Goal: Information Seeking & Learning: Check status

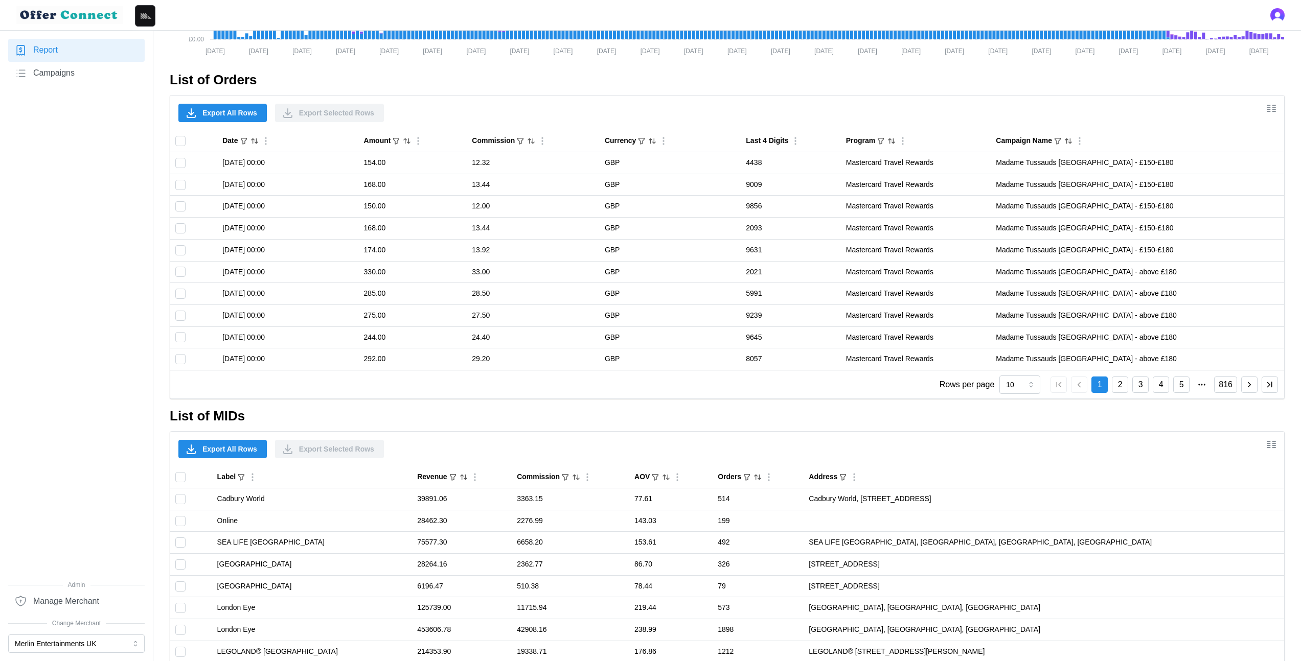
scroll to position [679, 0]
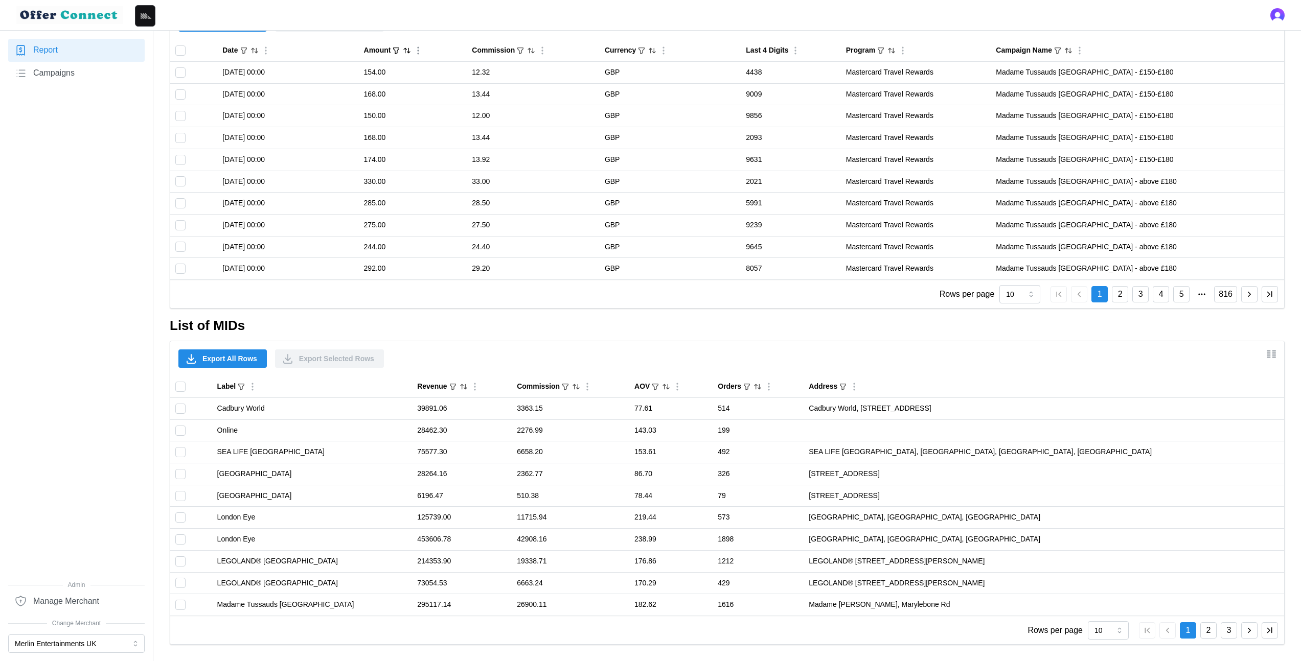
click at [411, 51] on icon "Sort by Amount descending" at bounding box center [407, 51] width 8 height 8
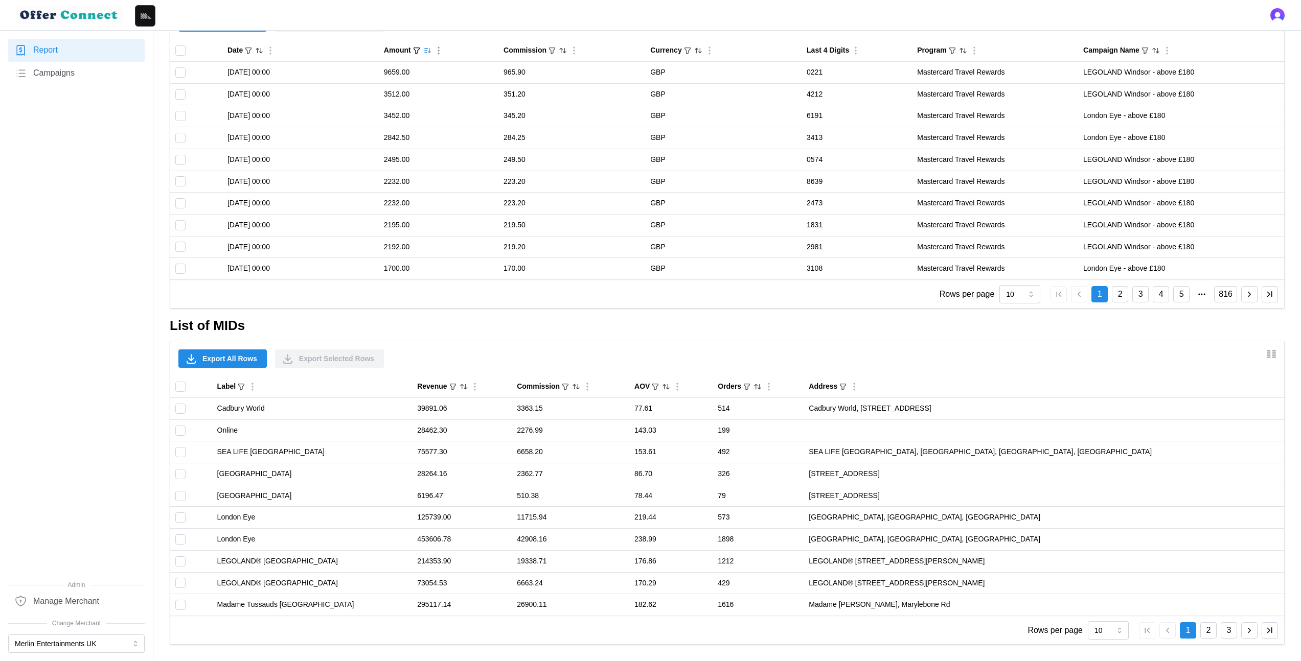
click at [425, 52] on icon "Sorted by Amount descending" at bounding box center [427, 51] width 8 height 8
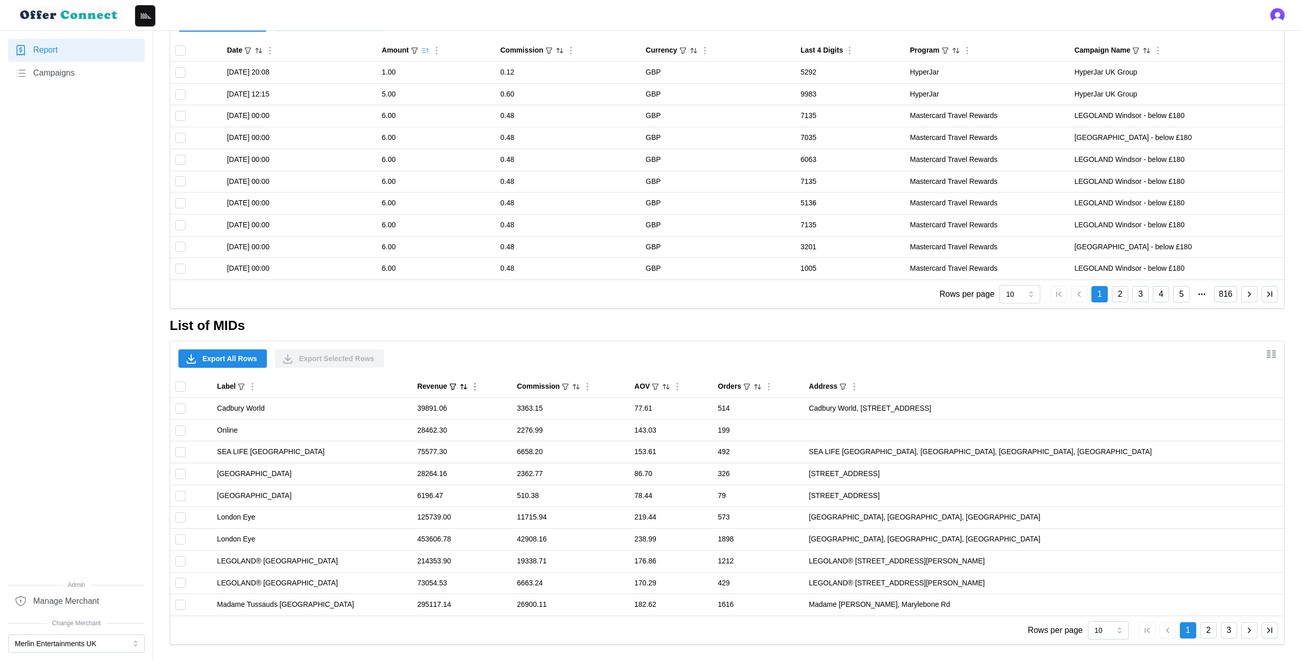
click at [460, 386] on icon "Sort by Revenue descending" at bounding box center [464, 387] width 8 height 8
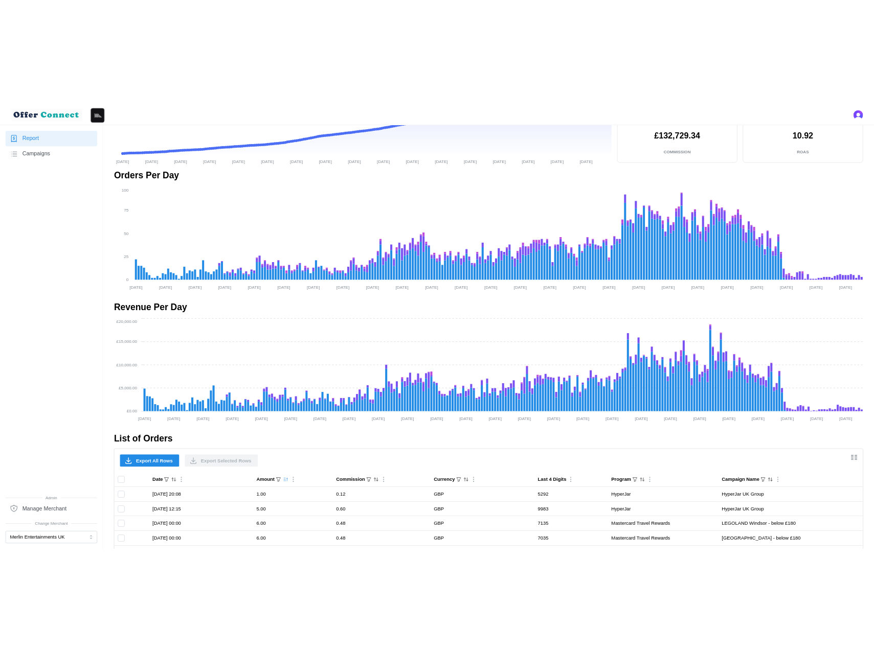
scroll to position [0, 0]
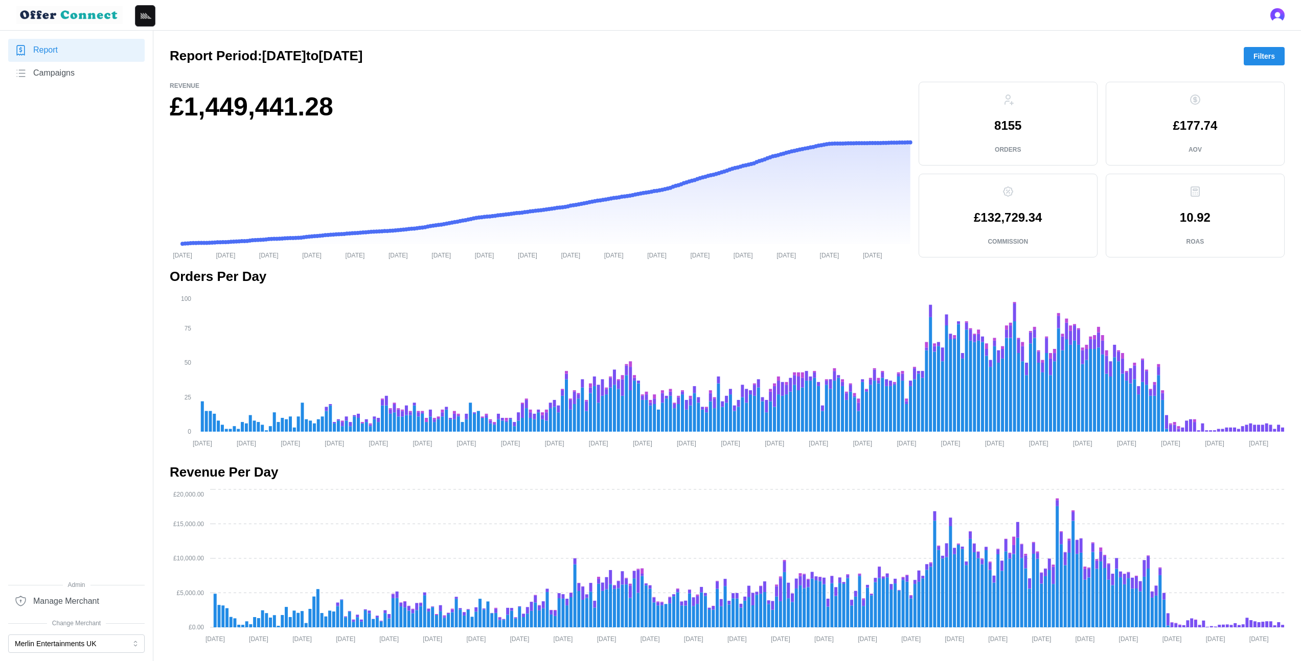
click at [1261, 57] on span "Filters" at bounding box center [1263, 56] width 21 height 17
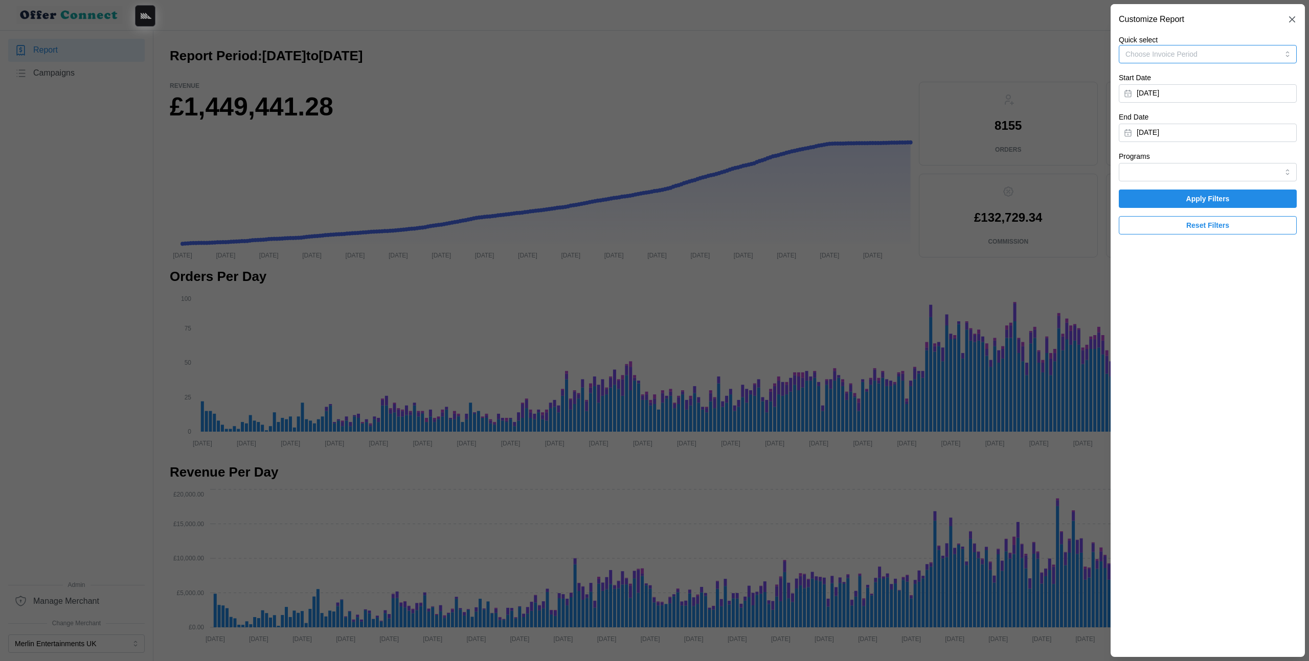
click at [1246, 57] on button "Choose Invoice Period" at bounding box center [1207, 54] width 178 height 18
click at [1229, 80] on div "Invoice-Period-May-2025 21/02/2025 - 20/06/2025" at bounding box center [1207, 83] width 163 height 20
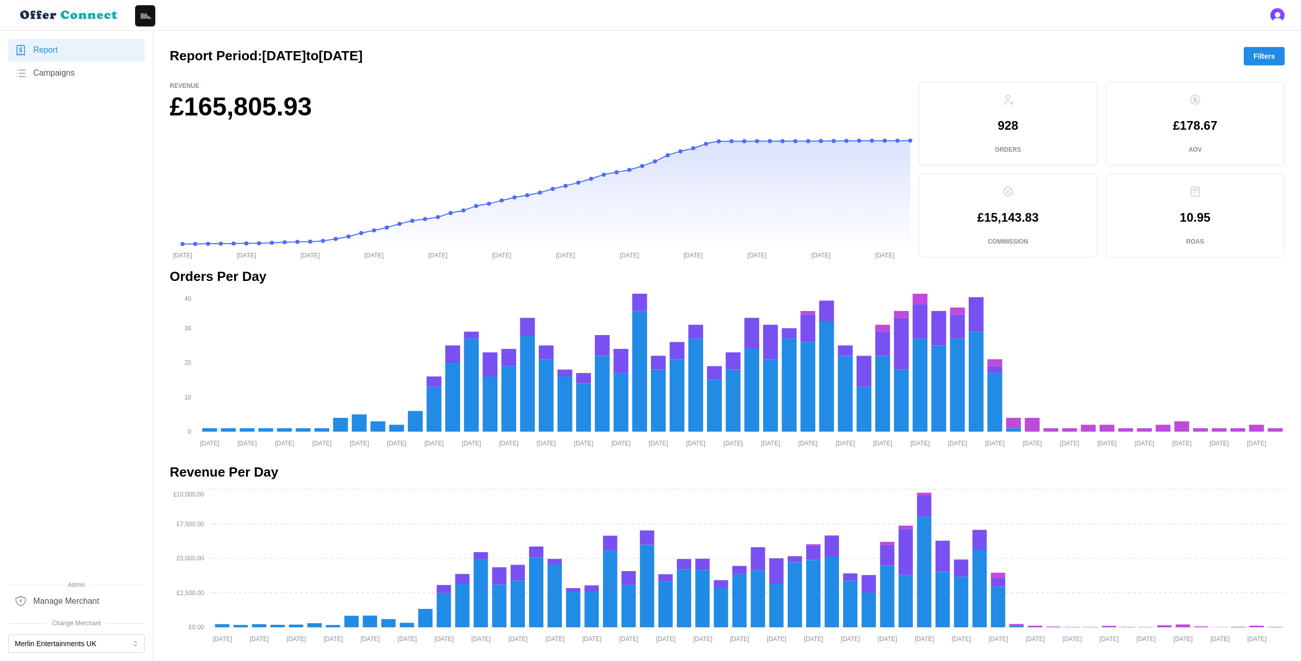
click at [1252, 59] on button "Filters" at bounding box center [1264, 56] width 41 height 18
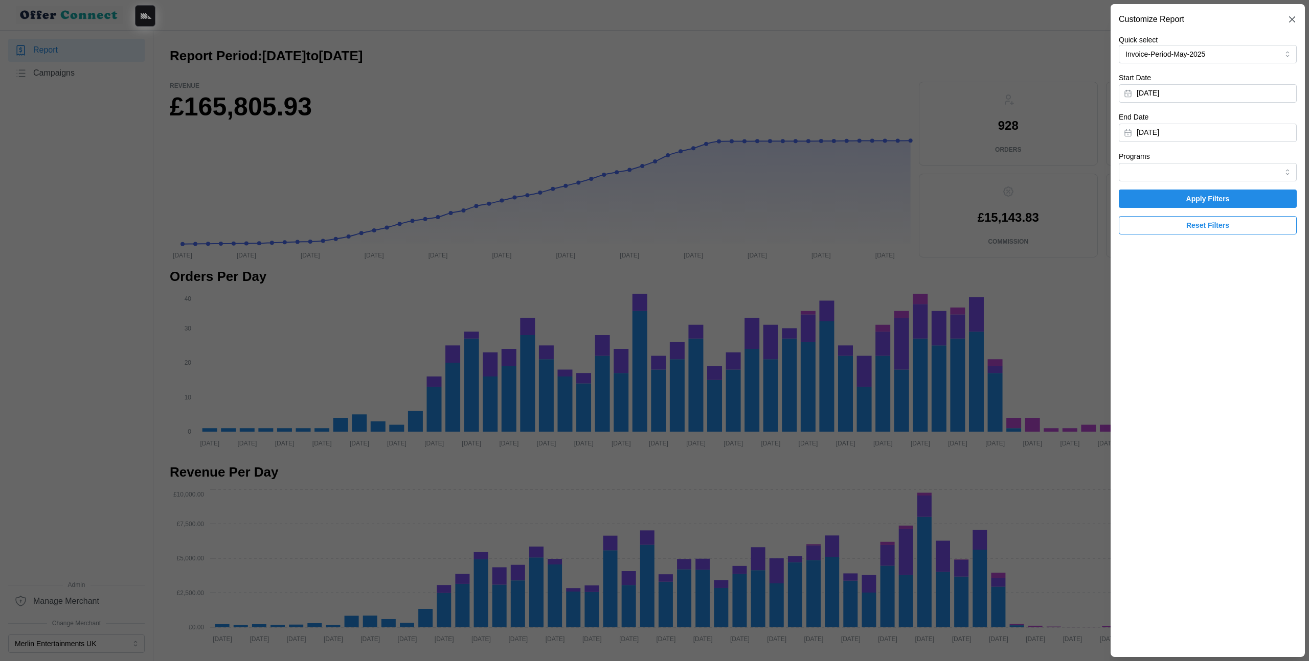
click at [1198, 224] on span "Reset Filters" at bounding box center [1207, 225] width 43 height 17
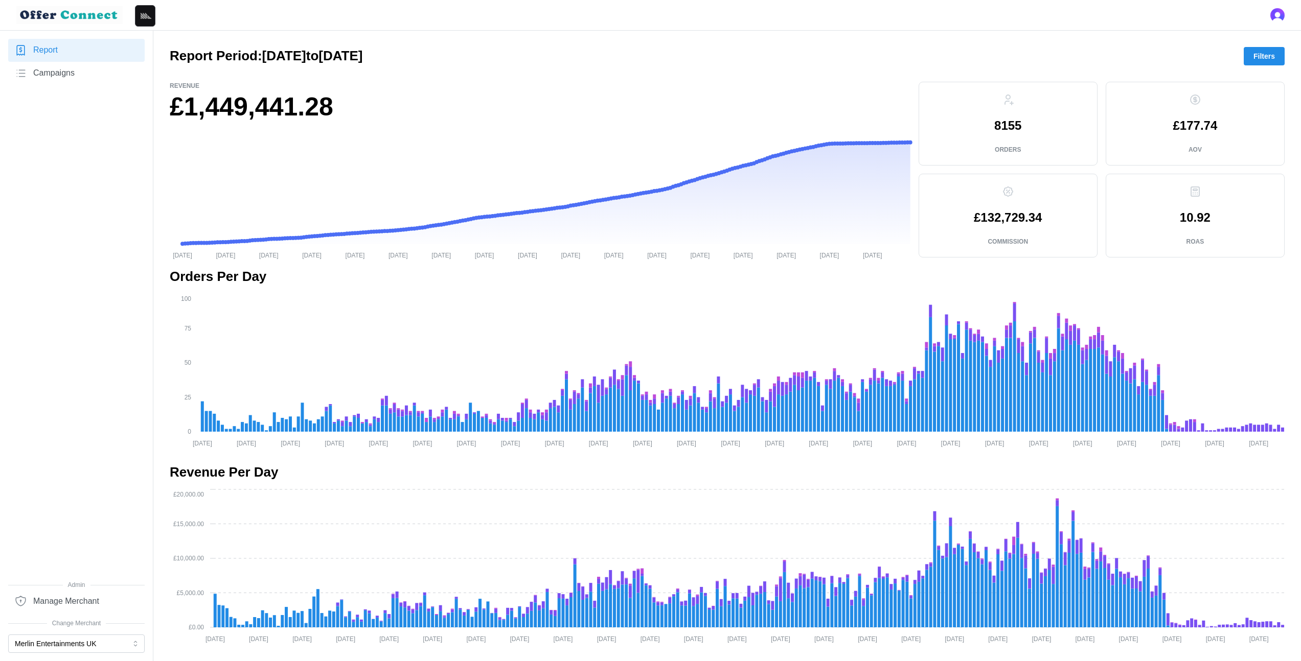
click at [1268, 57] on span "Filters" at bounding box center [1263, 56] width 21 height 17
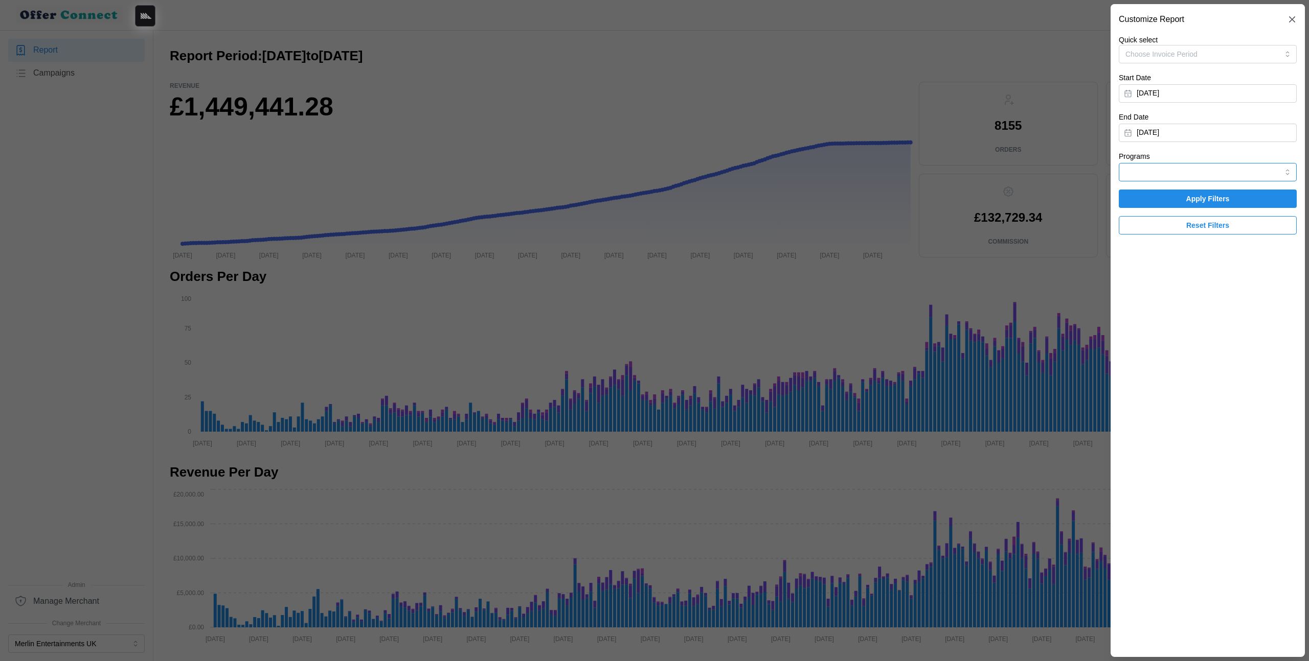
click at [1204, 168] on input "Programs" at bounding box center [1207, 172] width 178 height 18
click at [1183, 229] on div "HyperJar" at bounding box center [1207, 230] width 173 height 17
type input "HyperJar"
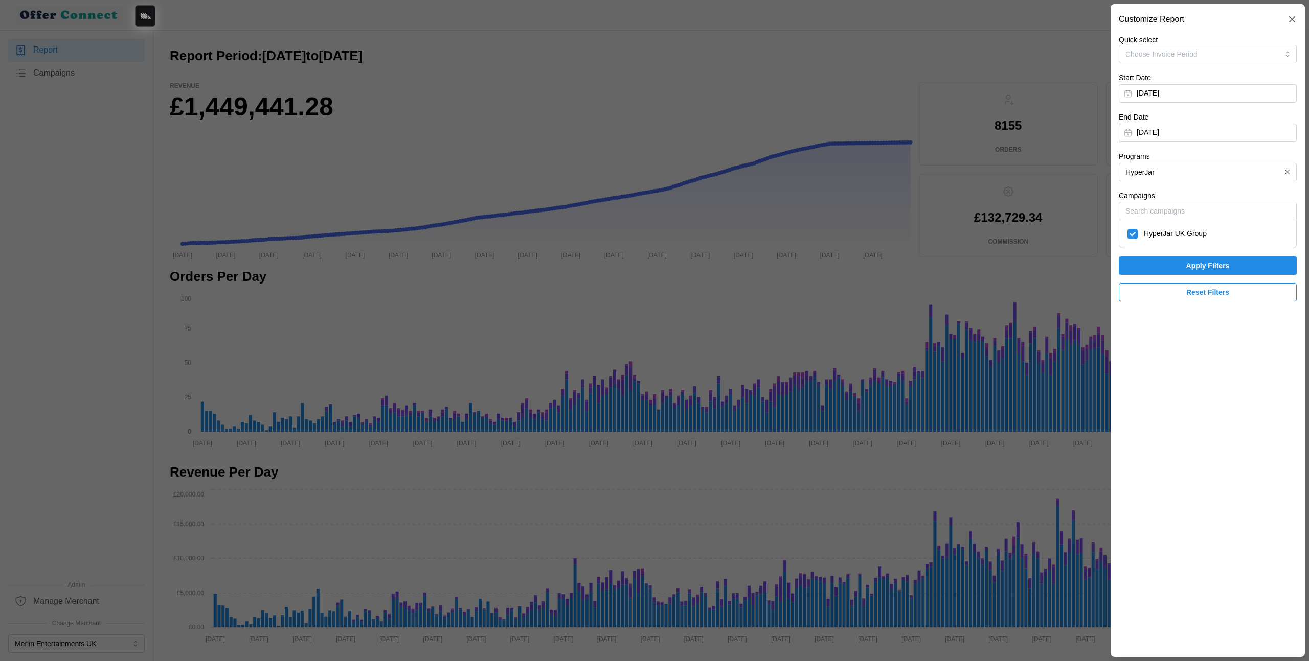
click at [1188, 269] on span "Apply Filters" at bounding box center [1207, 265] width 43 height 17
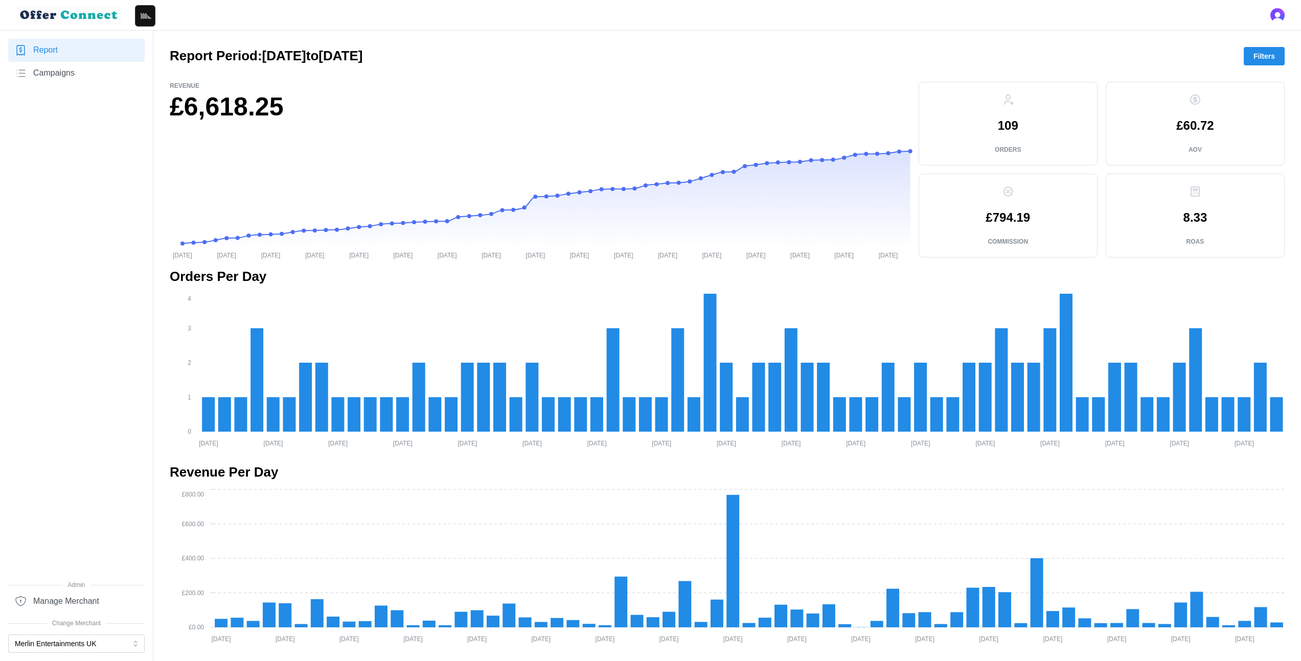
click at [1264, 54] on span "Filters" at bounding box center [1263, 56] width 21 height 17
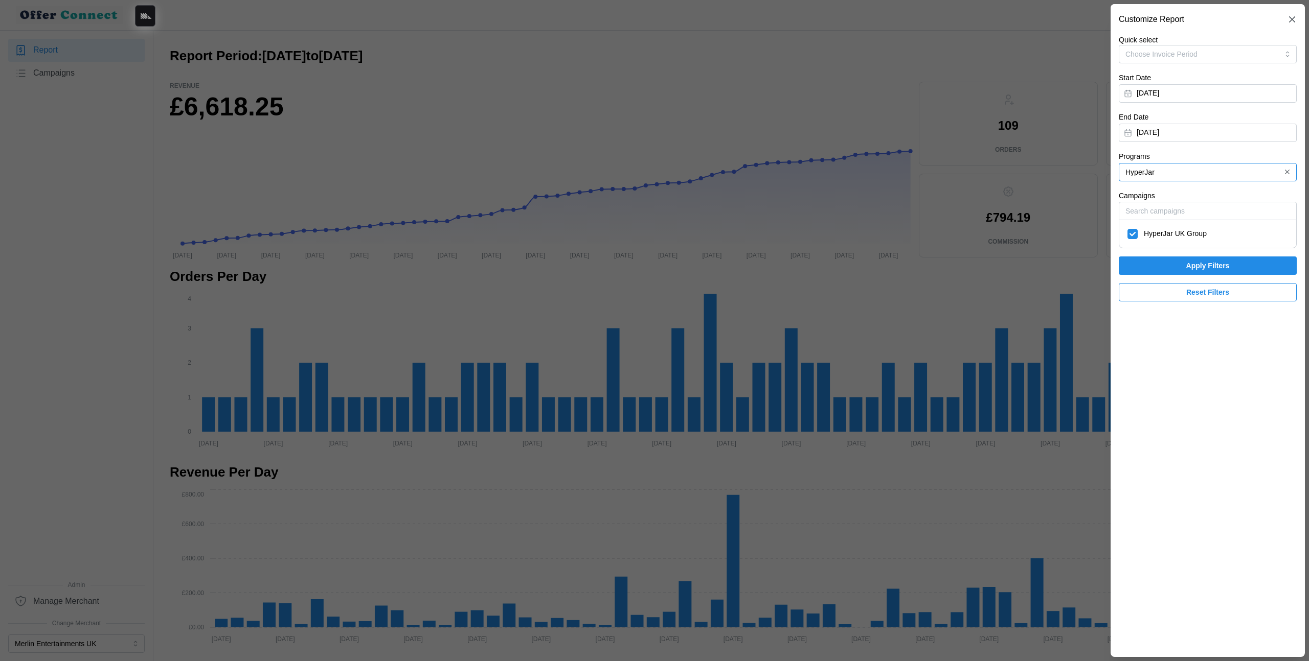
click at [1203, 170] on input "HyperJar" at bounding box center [1207, 172] width 178 height 18
click at [1191, 210] on div "HSBC" at bounding box center [1207, 213] width 173 height 17
type input "HSBC"
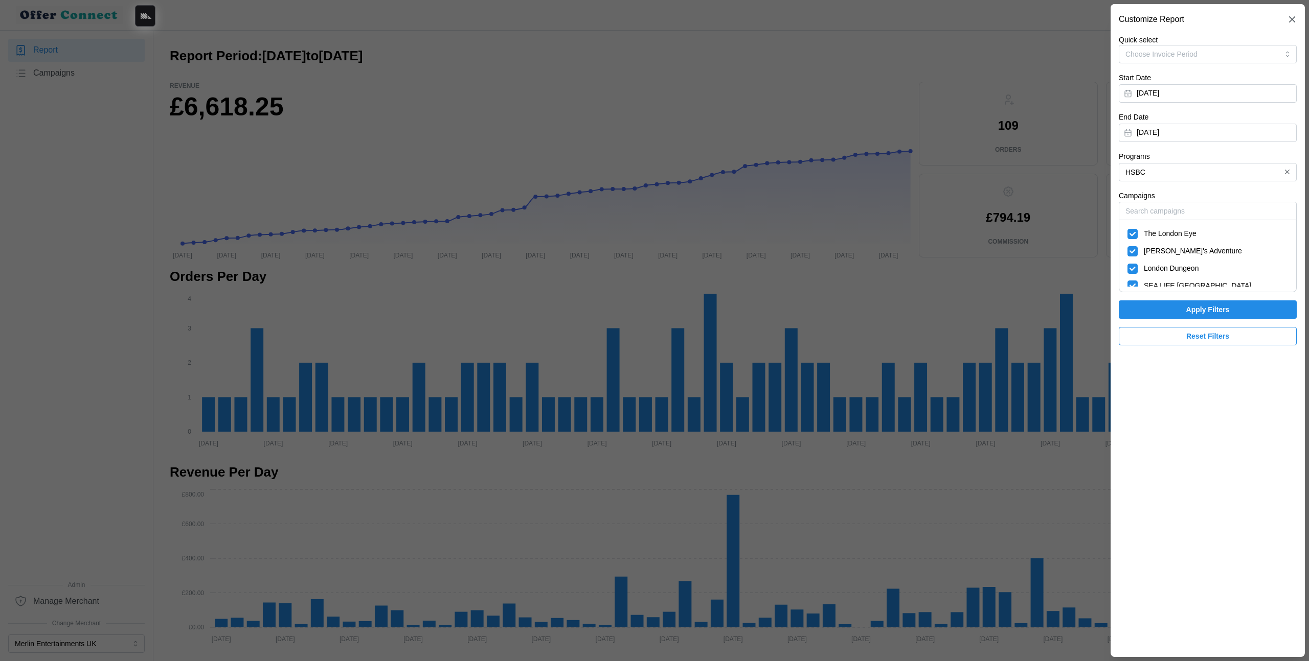
click at [1190, 310] on span "Apply Filters" at bounding box center [1207, 309] width 43 height 17
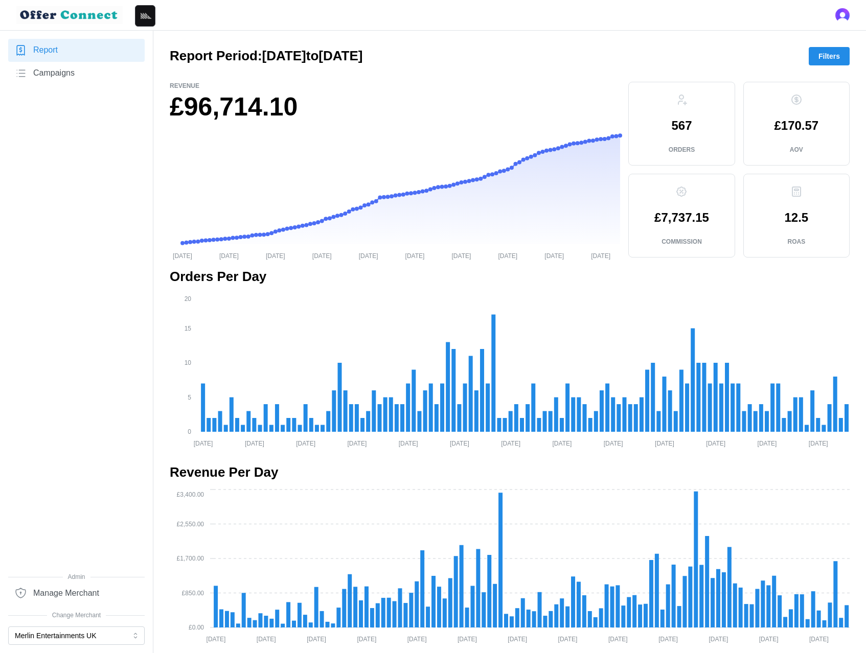
click at [832, 59] on span "Filters" at bounding box center [828, 56] width 21 height 17
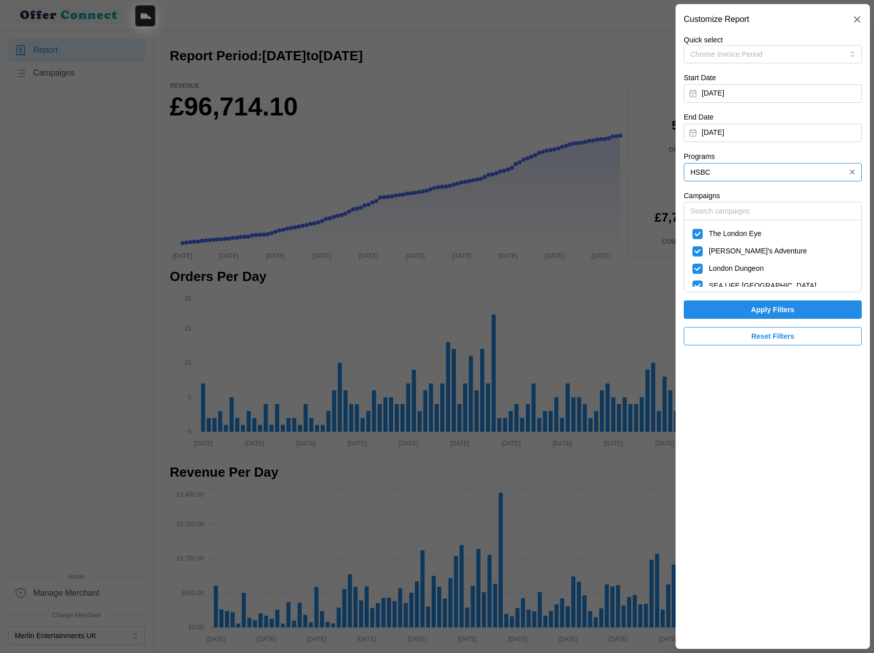
click at [732, 170] on input "HSBC" at bounding box center [772, 172] width 178 height 18
click at [742, 199] on span "Mastercard Travel Rewards" at bounding box center [734, 196] width 87 height 11
type input "Mastercard Travel Rewards"
click at [739, 309] on span "Apply Filters" at bounding box center [772, 309] width 158 height 17
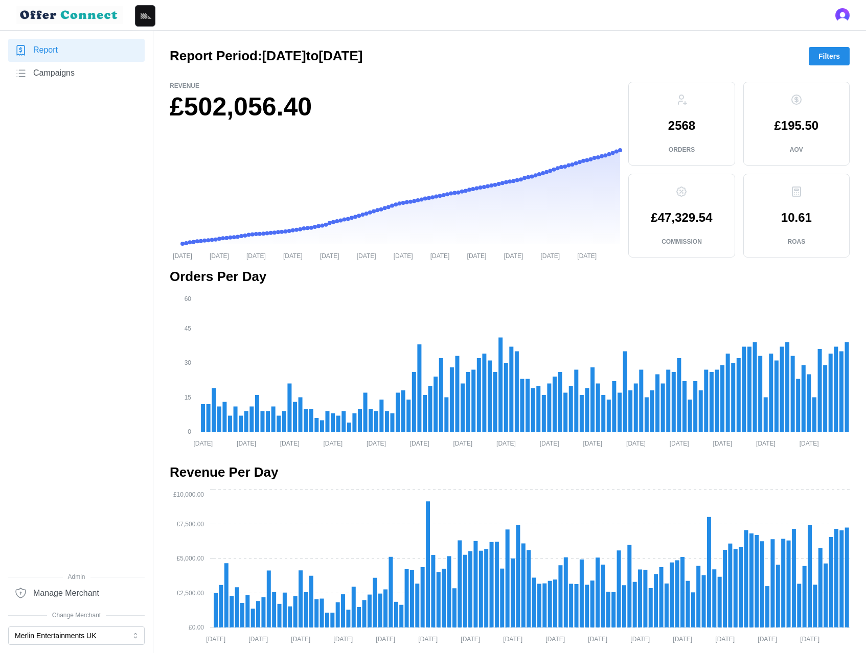
click at [824, 58] on span "Filters" at bounding box center [828, 56] width 21 height 17
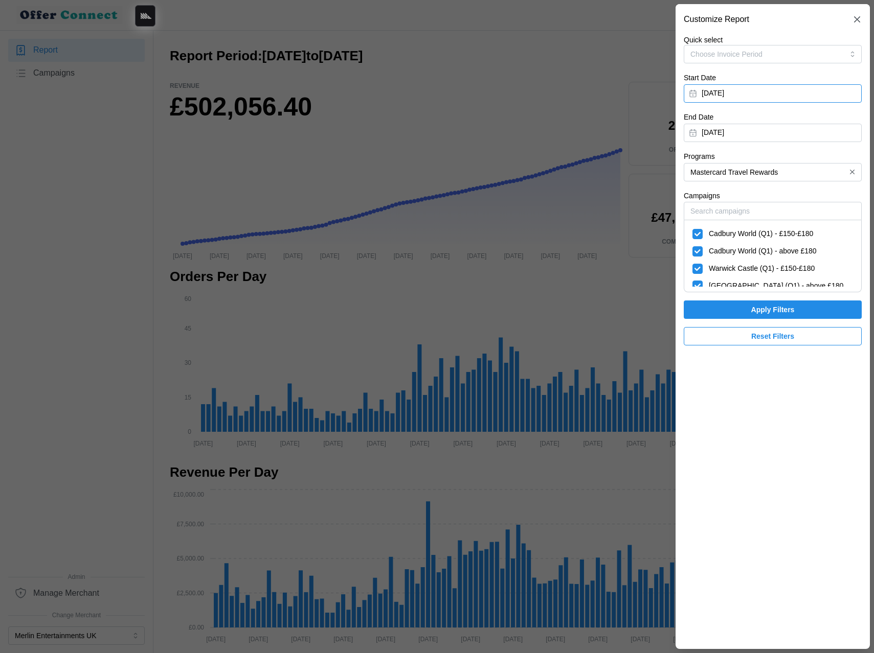
click at [738, 97] on button "February 21, 2025" at bounding box center [772, 93] width 178 height 18
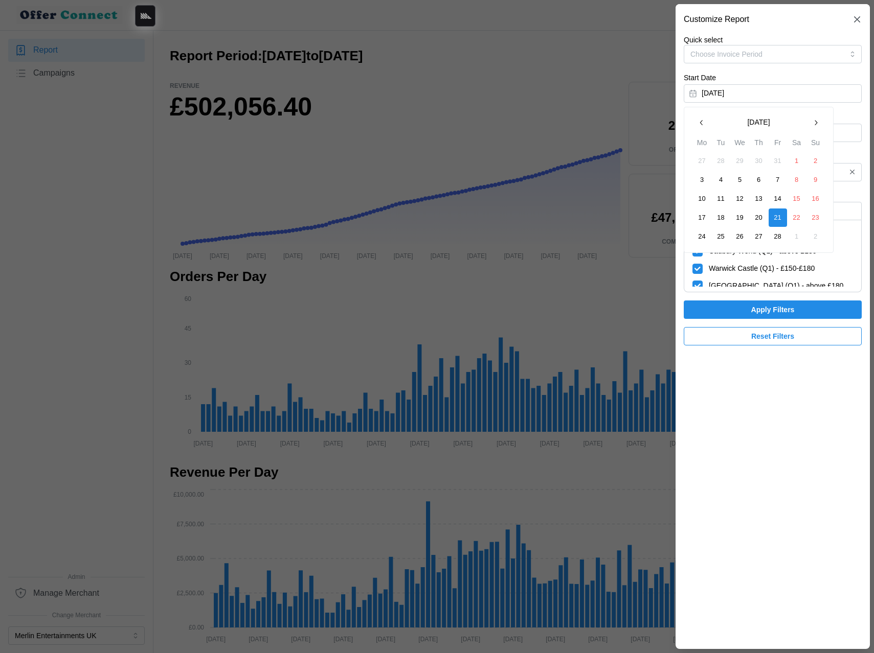
click at [745, 120] on button "February 2025" at bounding box center [759, 122] width 96 height 18
click at [764, 183] on button "Aug" at bounding box center [759, 184] width 44 height 18
click at [782, 156] on button "1" at bounding box center [777, 161] width 18 height 18
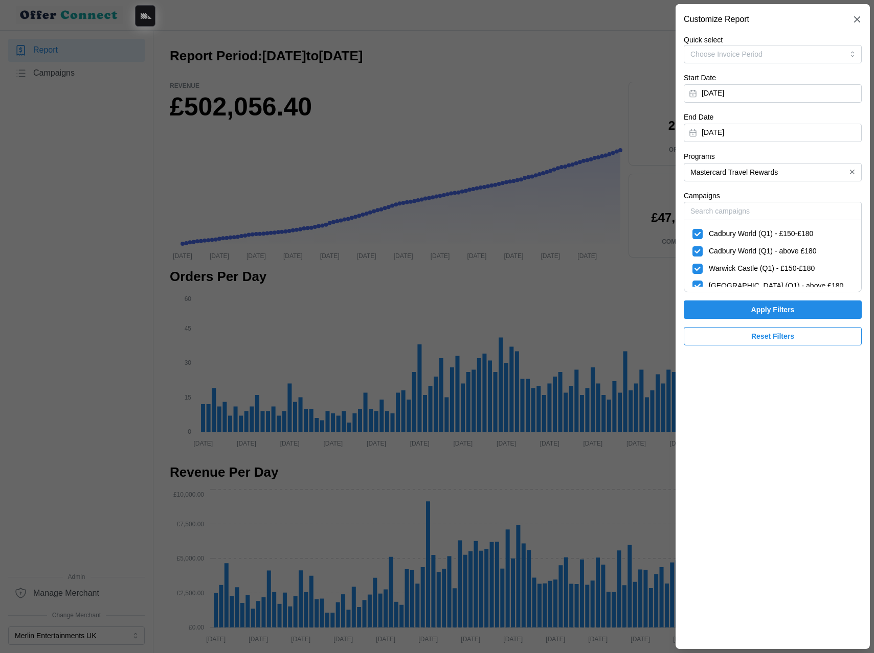
click at [763, 311] on span "Apply Filters" at bounding box center [772, 309] width 43 height 17
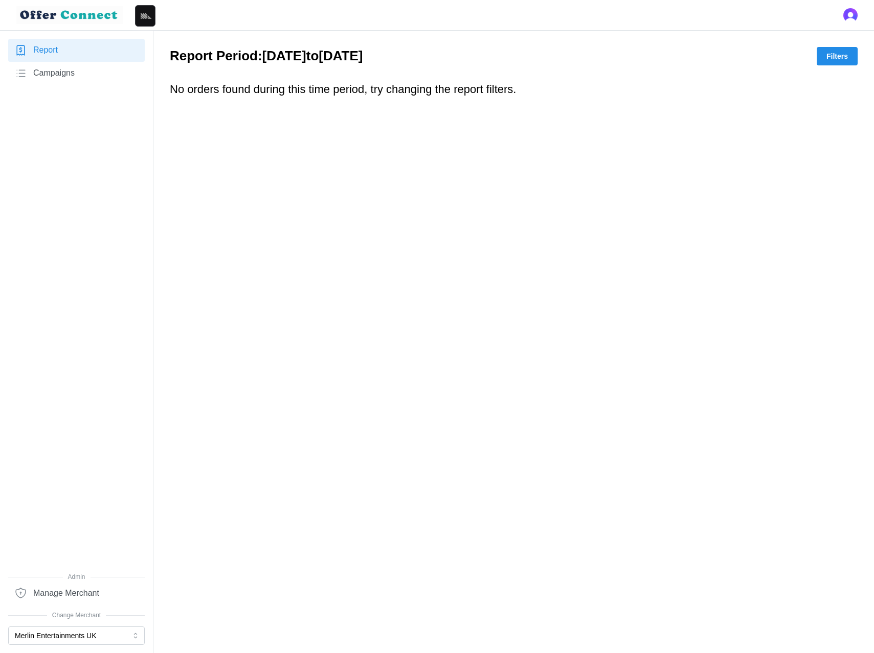
click at [821, 55] on button "Filters" at bounding box center [836, 56] width 41 height 18
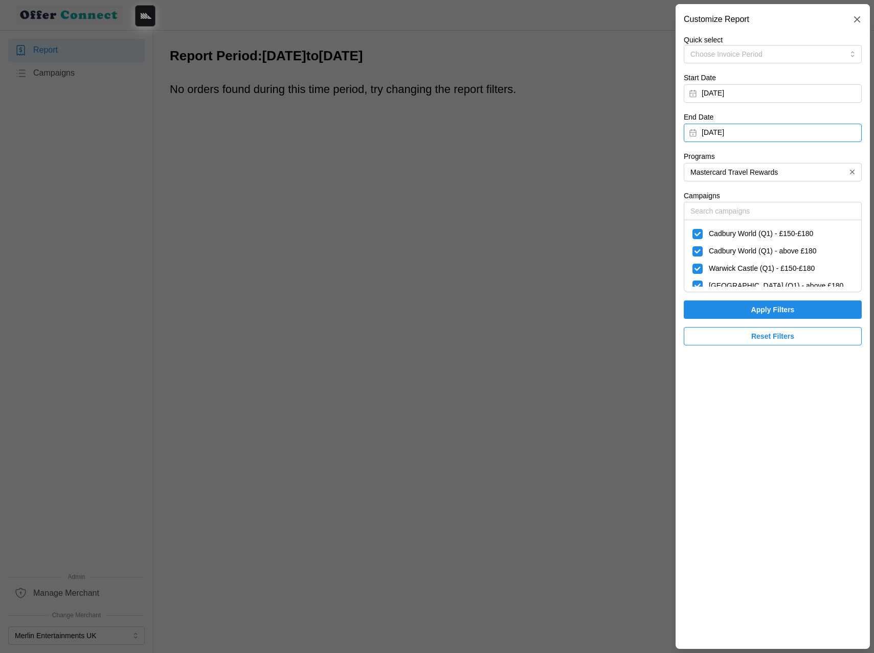
click at [757, 132] on button "June 20, 2025" at bounding box center [772, 133] width 178 height 18
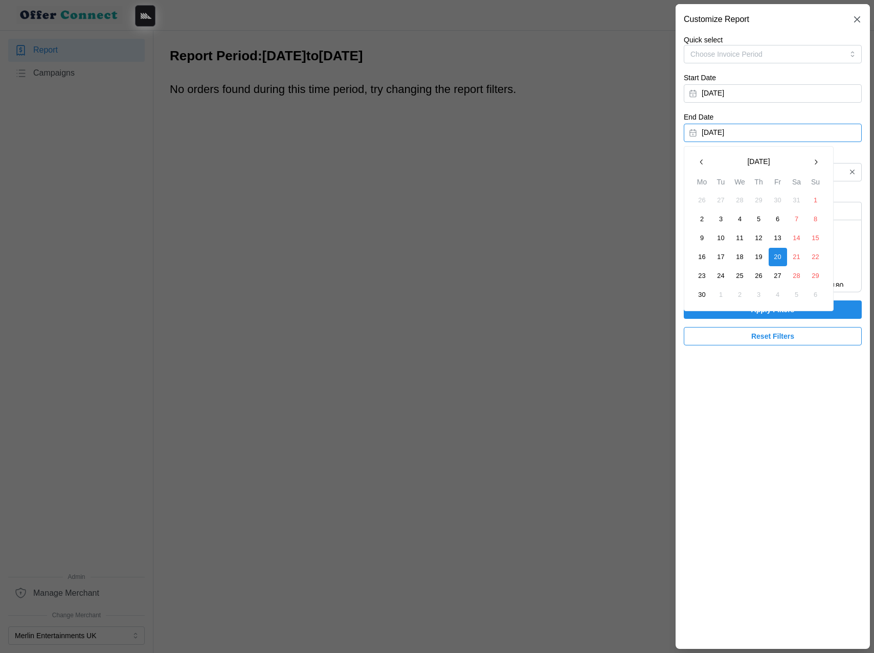
click at [375, 119] on div at bounding box center [437, 326] width 874 height 653
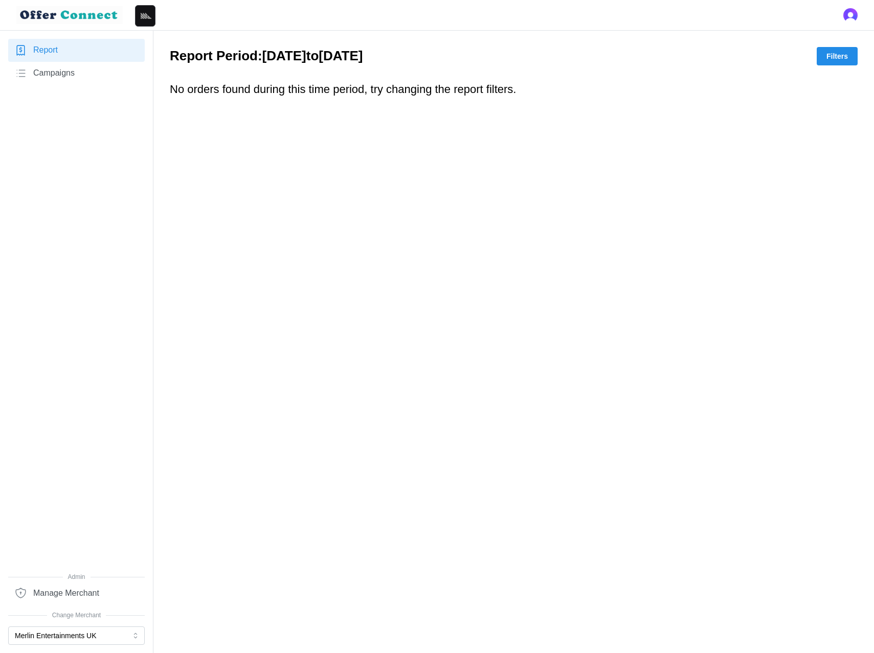
click at [354, 150] on main "Report Period: 01/08/2025 to 20/06/2025 Filters No orders found during this tim…" at bounding box center [437, 326] width 874 height 653
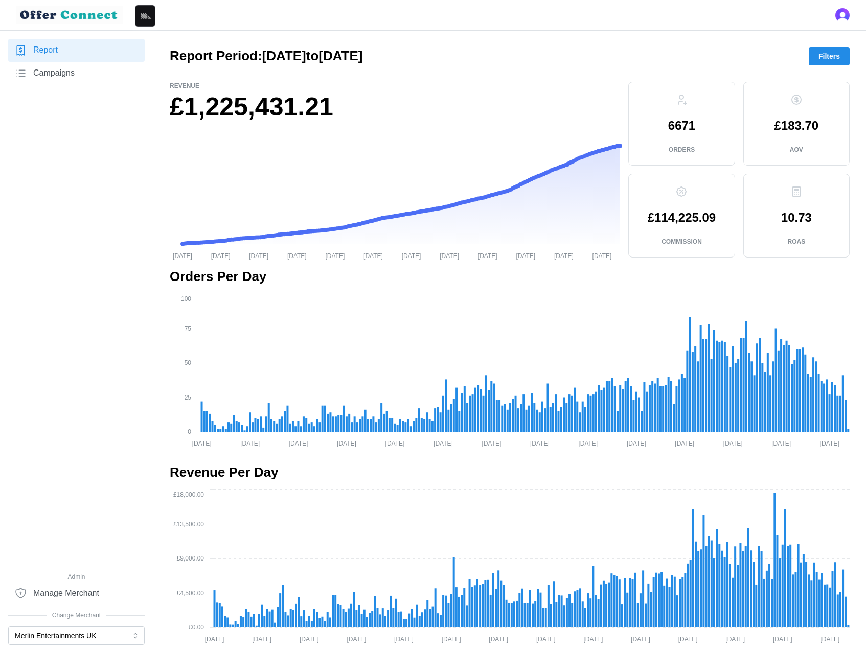
click at [835, 59] on span "Filters" at bounding box center [828, 56] width 21 height 17
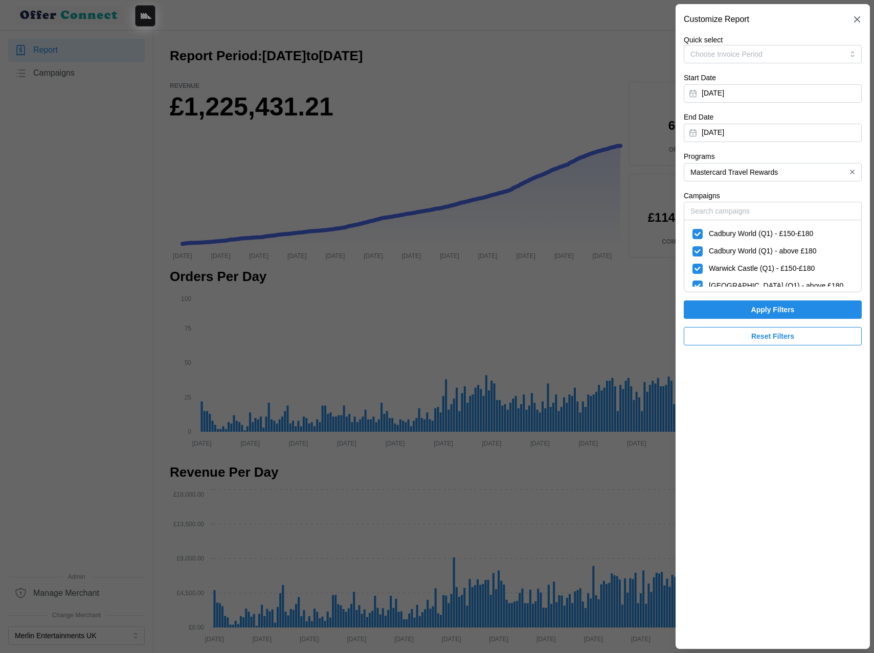
scroll to position [283, 0]
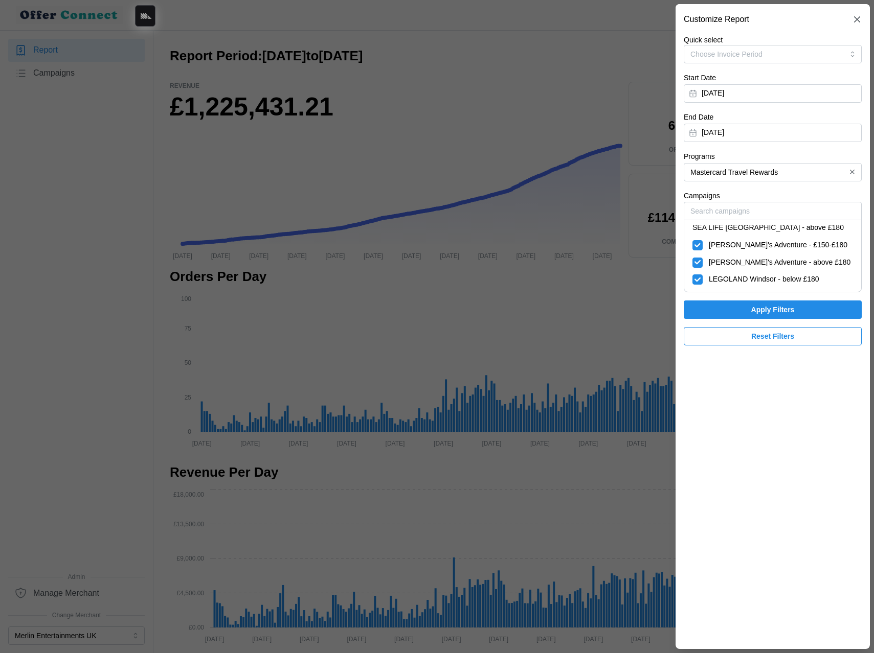
click at [779, 360] on span "[GEOGRAPHIC_DATA] - above £180" at bounding box center [767, 365] width 118 height 11
checkbox input "false"
click at [784, 343] on span "[GEOGRAPHIC_DATA] - below £180" at bounding box center [767, 348] width 118 height 11
checkbox input "false"
click at [772, 305] on span "Apply Filters" at bounding box center [772, 309] width 43 height 17
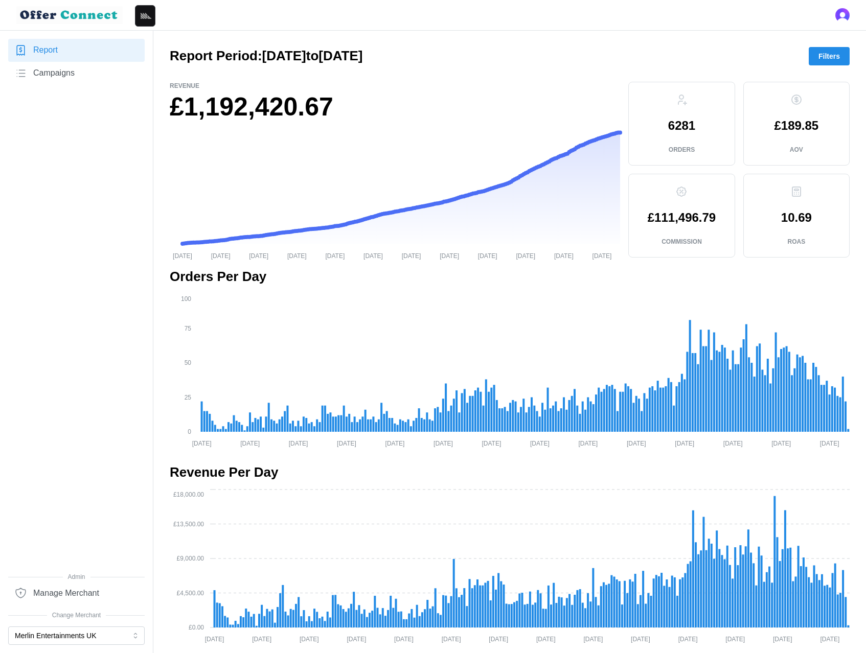
click at [836, 52] on span "Filters" at bounding box center [828, 56] width 21 height 17
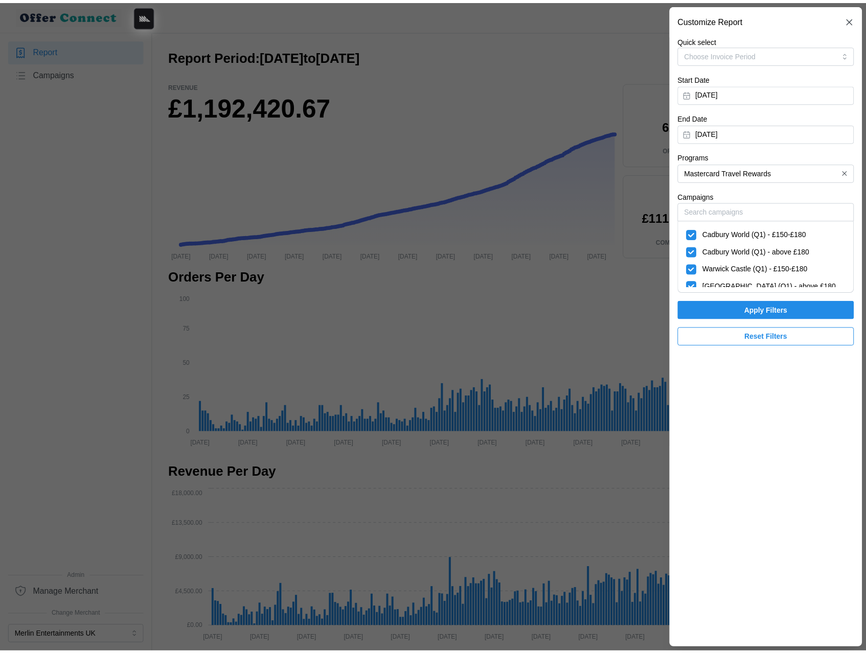
scroll to position [283, 0]
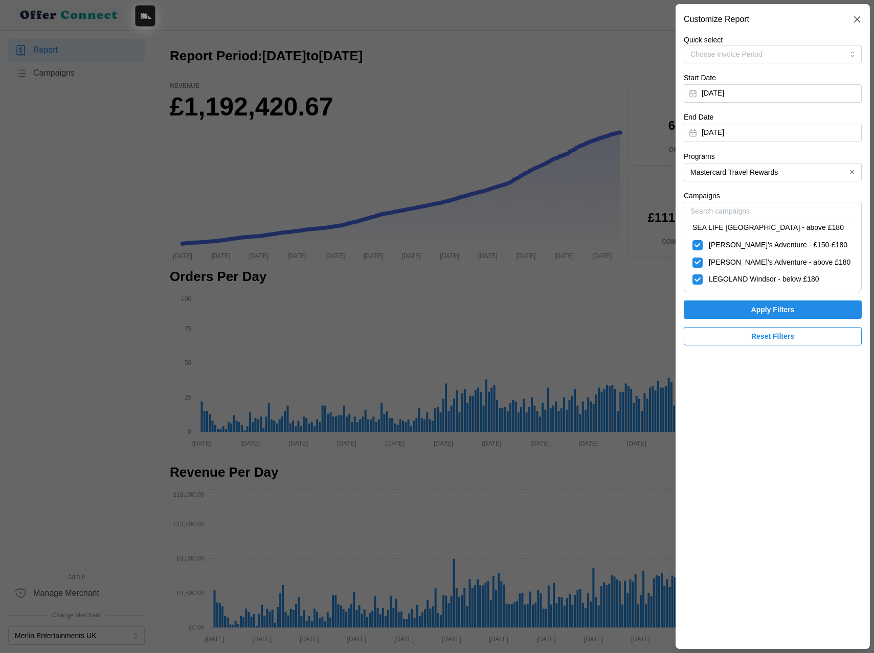
click at [765, 309] on span "Apply Filters" at bounding box center [772, 309] width 43 height 17
click at [765, 309] on span "Apply Filters" at bounding box center [772, 309] width 158 height 17
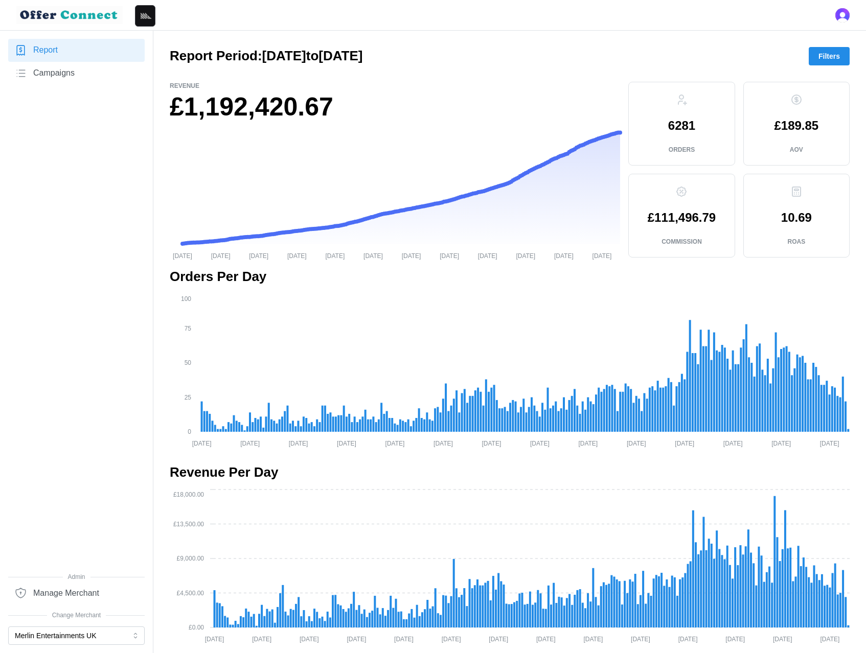
click at [66, 69] on span "Campaigns" at bounding box center [53, 73] width 41 height 13
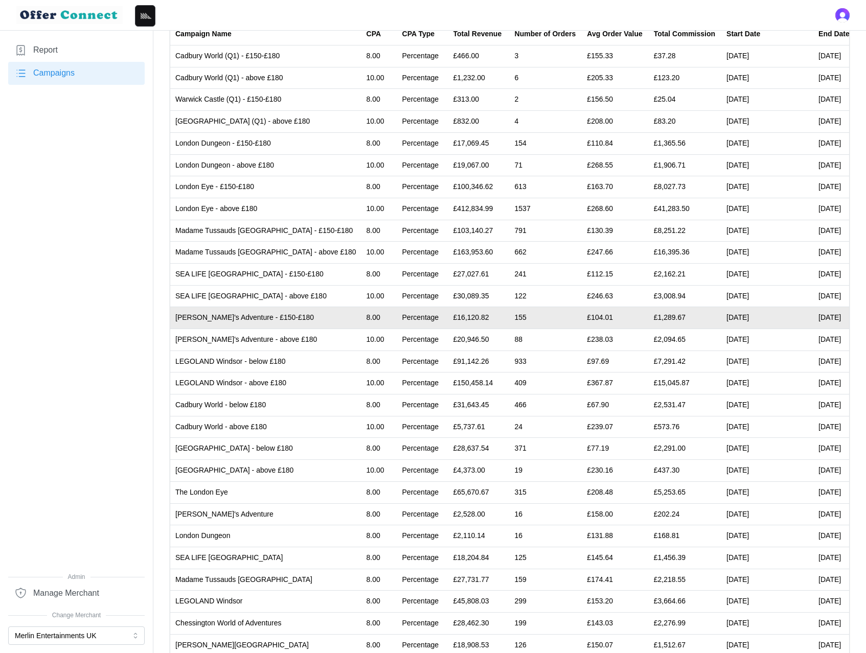
scroll to position [107, 0]
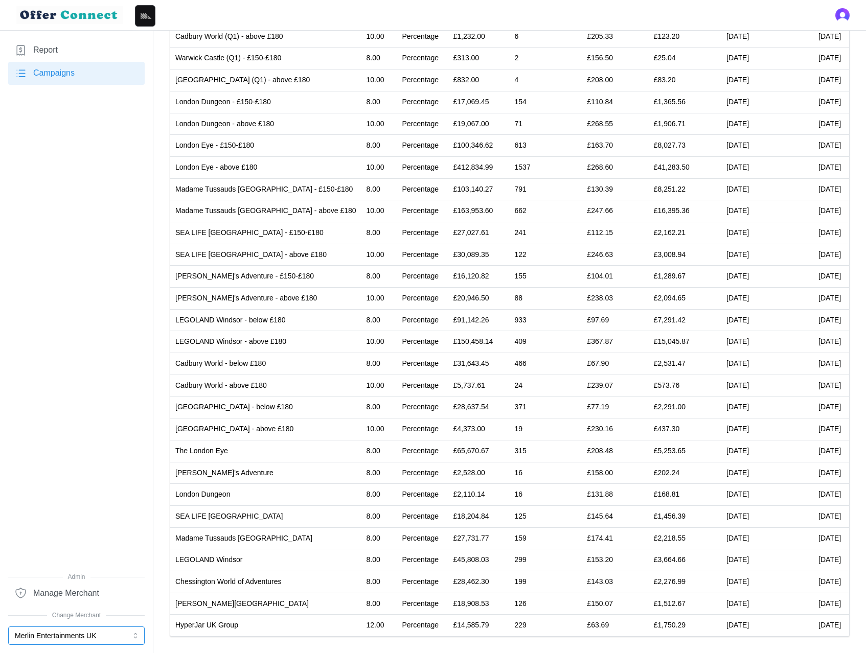
click at [67, 632] on button "Merlin Entertainments UK" at bounding box center [76, 636] width 136 height 18
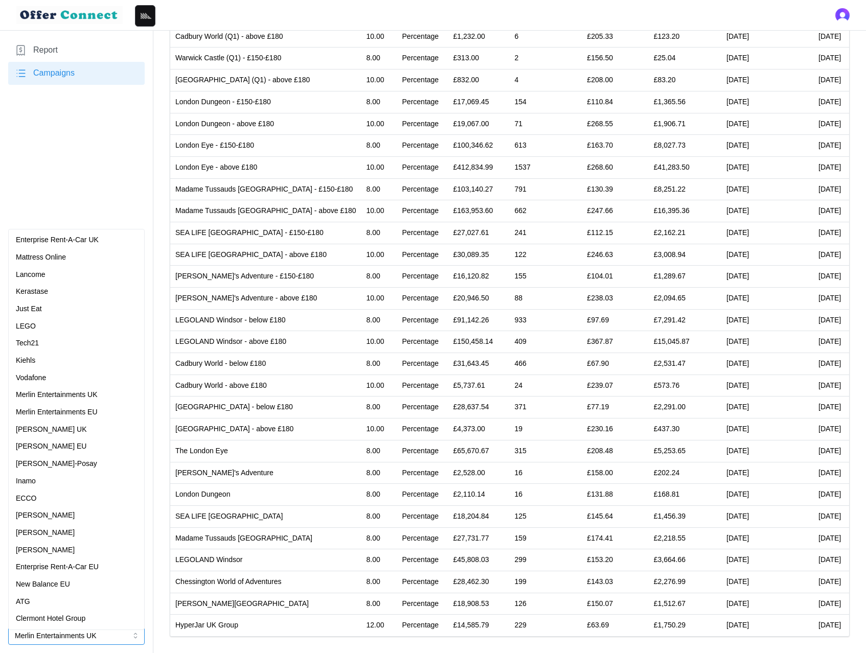
click at [85, 232] on div "Enterprise Rent-A-Car UK" at bounding box center [76, 240] width 131 height 17
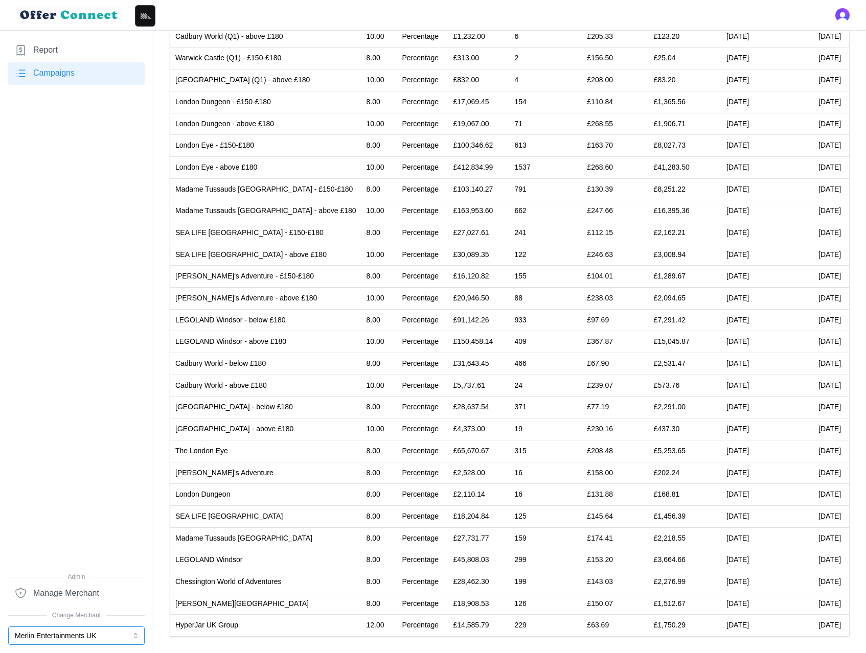
scroll to position [0, 0]
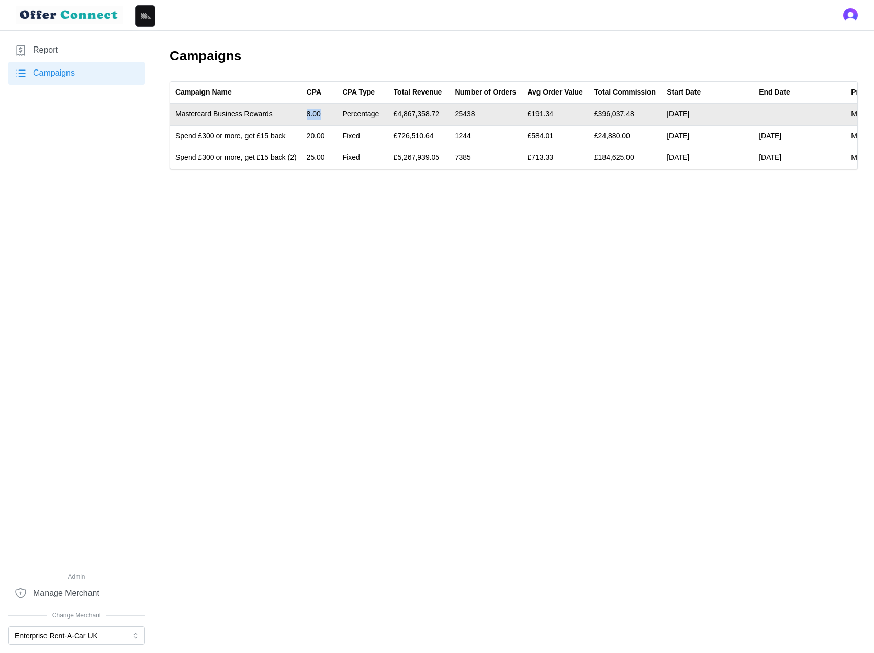
drag, startPoint x: 312, startPoint y: 115, endPoint x: 330, endPoint y: 116, distance: 18.5
click at [330, 116] on td "8.00" at bounding box center [320, 115] width 36 height 22
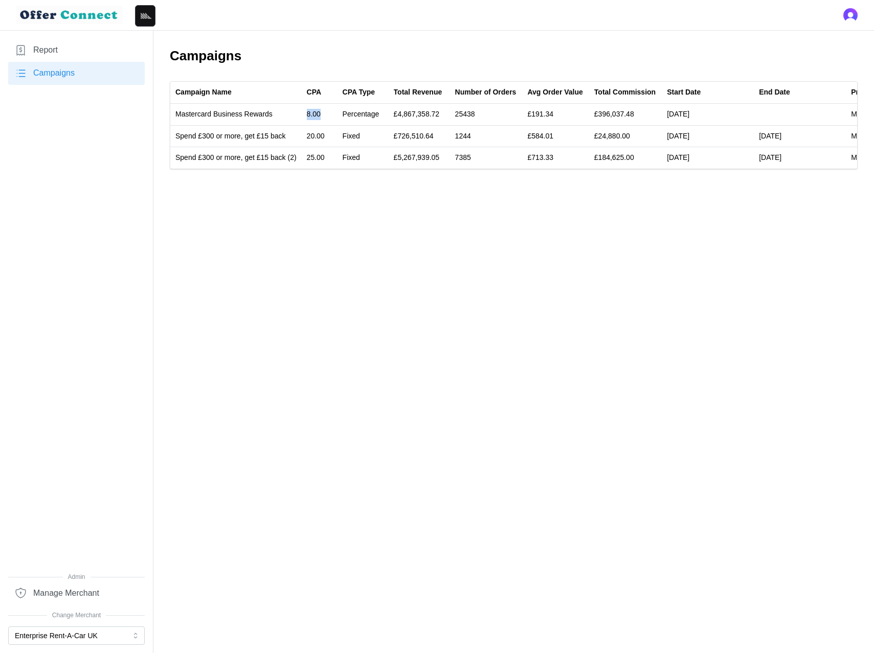
click at [67, 50] on link "Report" at bounding box center [76, 50] width 136 height 23
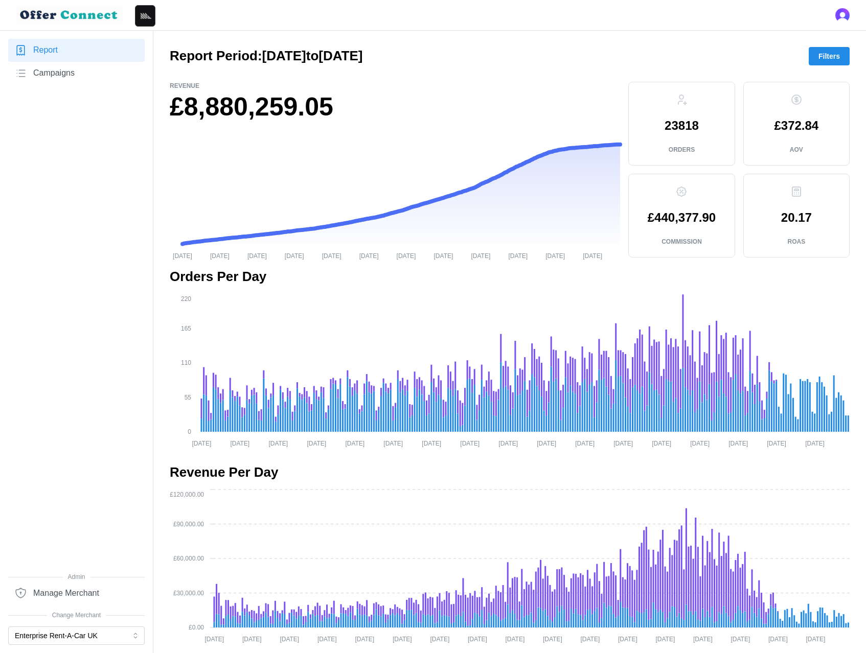
click at [77, 178] on div "Report Campaigns" at bounding box center [76, 306] width 136 height 534
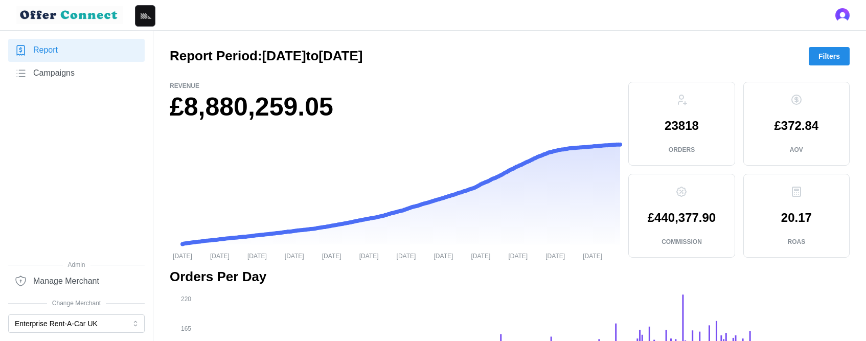
click at [820, 54] on span "Filters" at bounding box center [828, 56] width 21 height 17
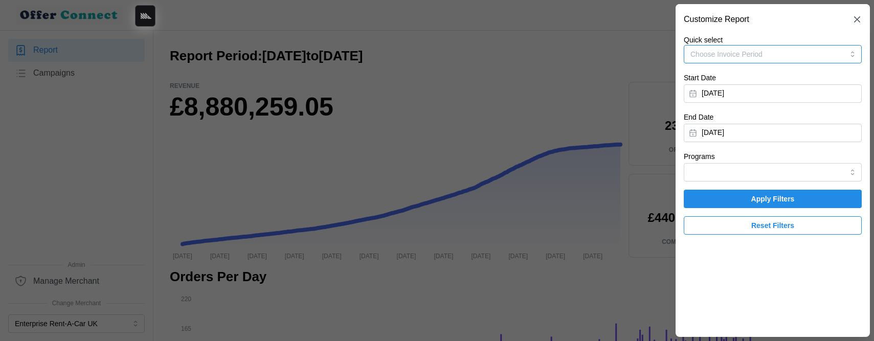
click at [815, 53] on button "Choose Invoice Period" at bounding box center [772, 54] width 178 height 18
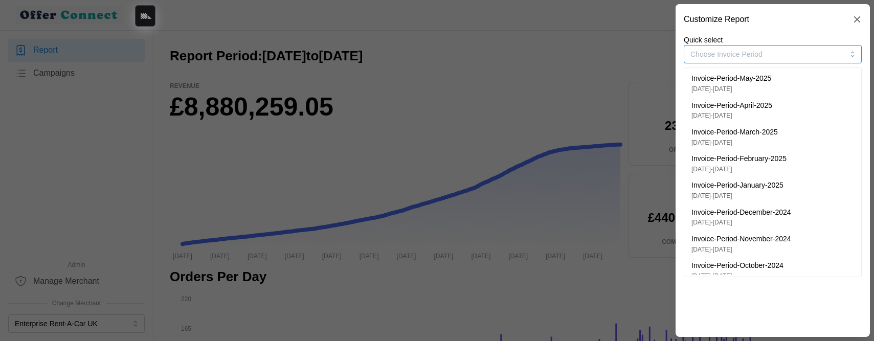
click at [813, 88] on div "Invoice-Period-May-2025 [DATE] - [DATE]" at bounding box center [772, 83] width 163 height 20
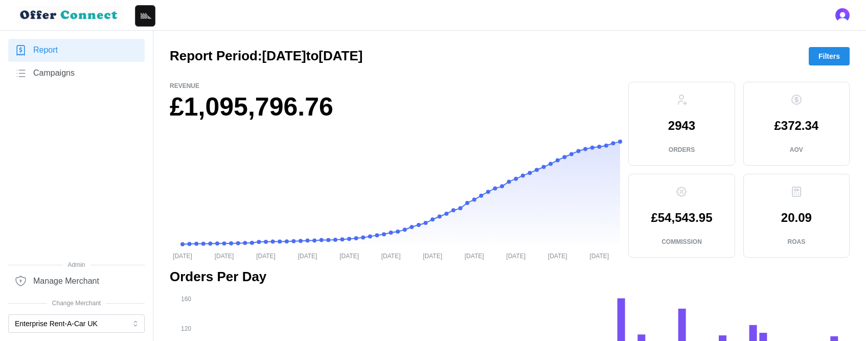
click at [826, 54] on span "Filters" at bounding box center [828, 56] width 21 height 17
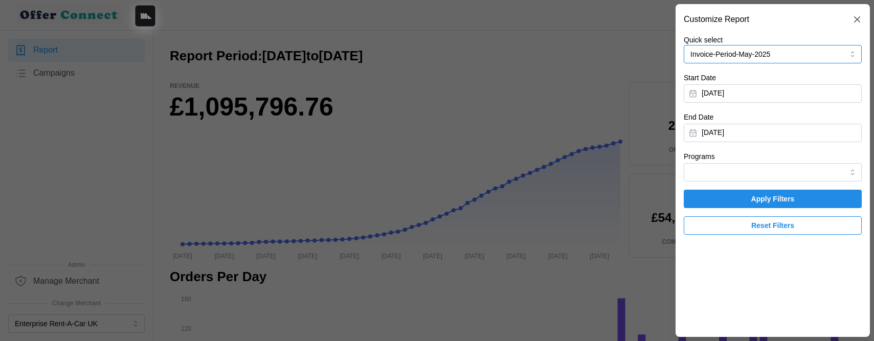
click at [826, 54] on button "Invoice-Period-May-2025" at bounding box center [772, 54] width 178 height 18
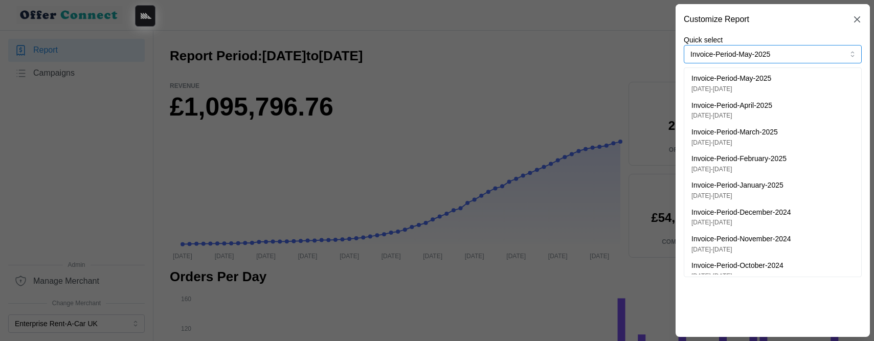
click at [807, 104] on div "Invoice-Period-April-2025 [DATE] - [DATE]" at bounding box center [772, 110] width 163 height 20
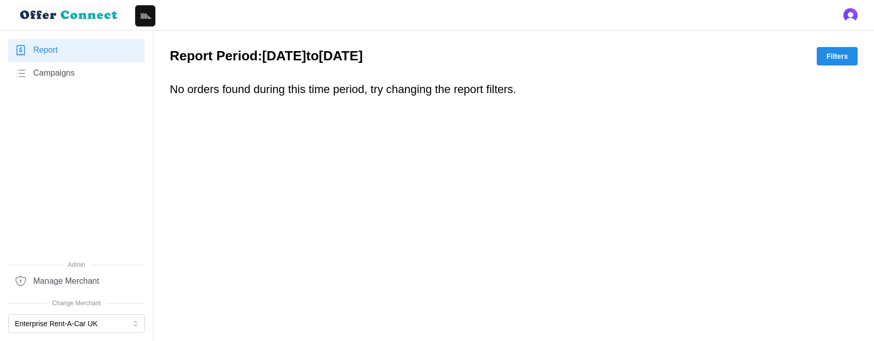
click at [492, 172] on main "Report Period: [DATE] to [DATE] Filters No orders found during this time period…" at bounding box center [437, 170] width 874 height 341
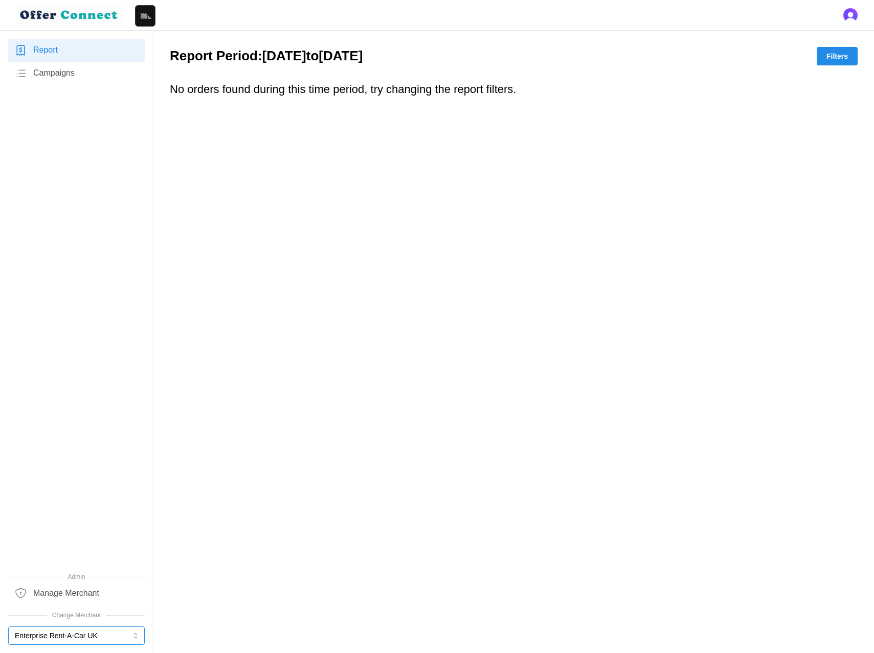
click at [56, 633] on button "Enterprise Rent-A-Car UK" at bounding box center [76, 636] width 136 height 18
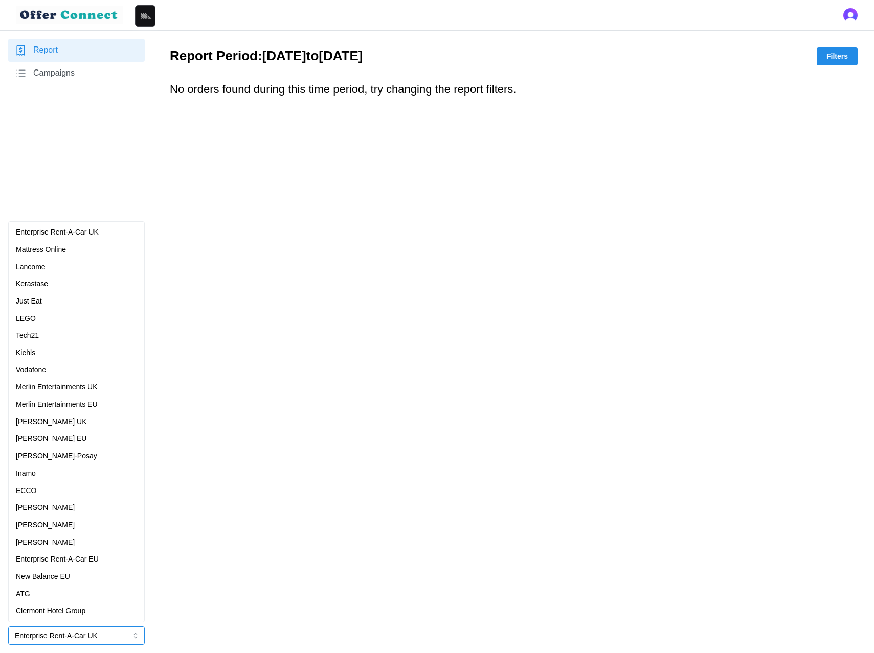
click at [37, 541] on p "[PERSON_NAME]" at bounding box center [45, 542] width 59 height 11
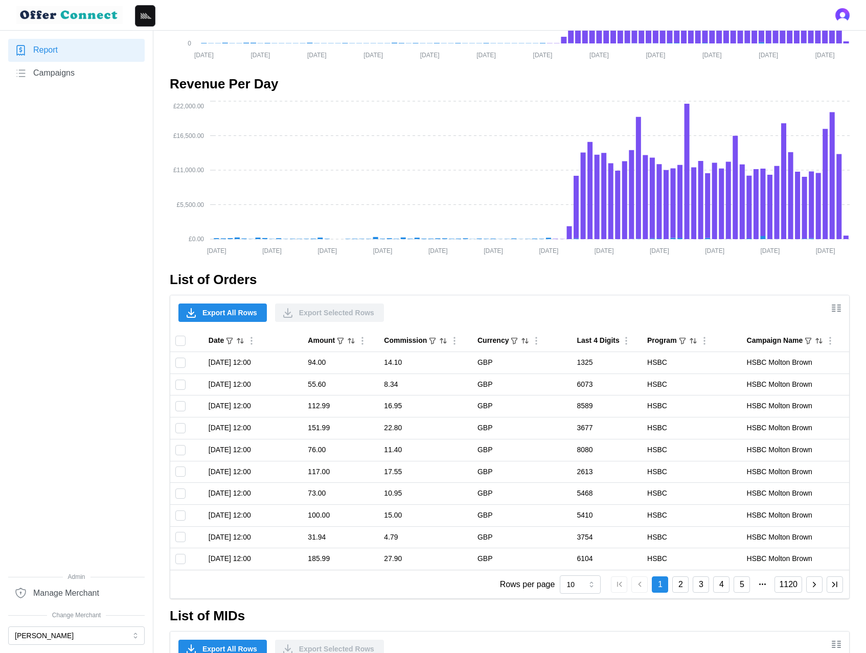
scroll to position [687, 0]
